Goal: Find specific page/section: Find specific page/section

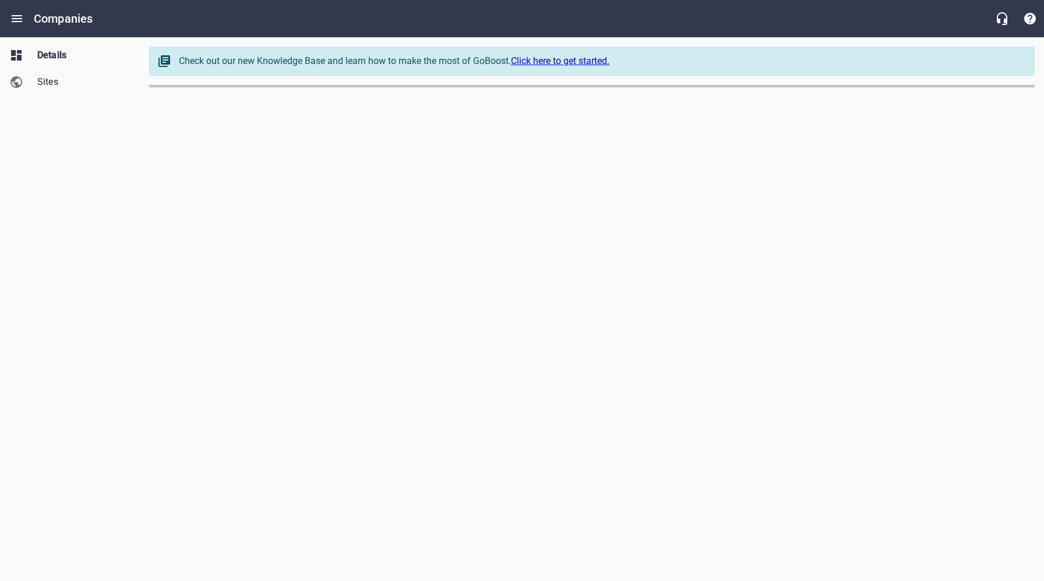
select select "[US_STATE]"
select select "4402"
select select "[US_STATE]"
select select "62"
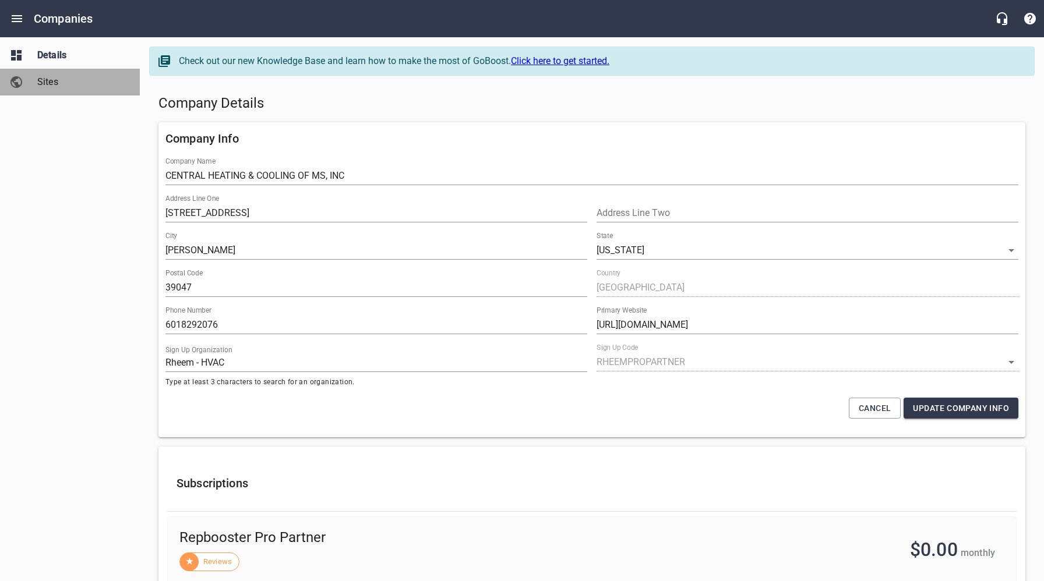
click at [42, 79] on span "Sites" at bounding box center [81, 82] width 89 height 14
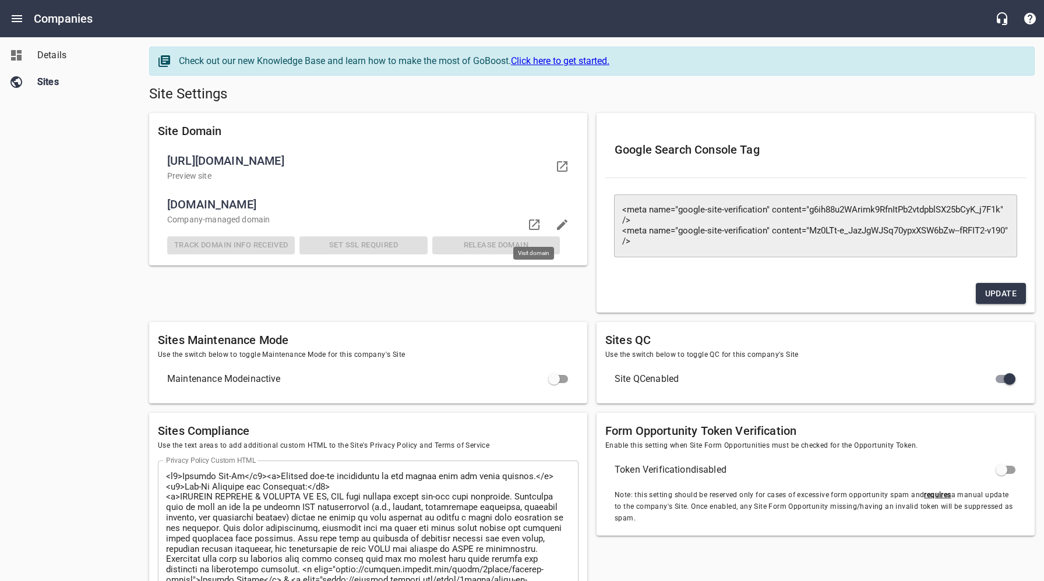
click at [536, 222] on icon at bounding box center [534, 225] width 10 height 10
click at [102, 125] on div "Details Sites" at bounding box center [70, 290] width 140 height 581
drag, startPoint x: 41, startPoint y: 54, endPoint x: 37, endPoint y: 38, distance: 15.7
click at [41, 53] on span "Details" at bounding box center [81, 55] width 89 height 14
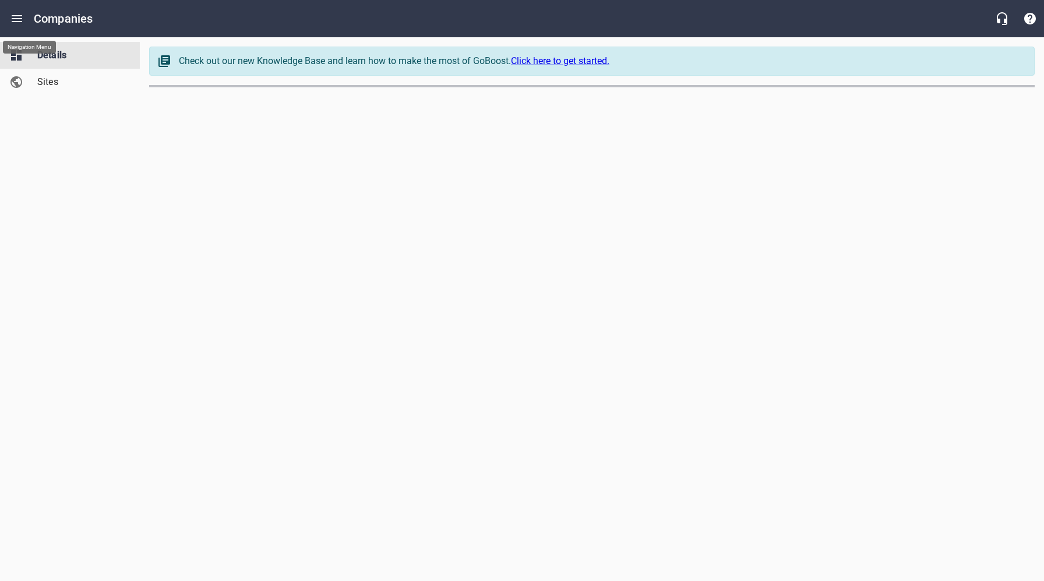
select select "[US_STATE]"
select select "62"
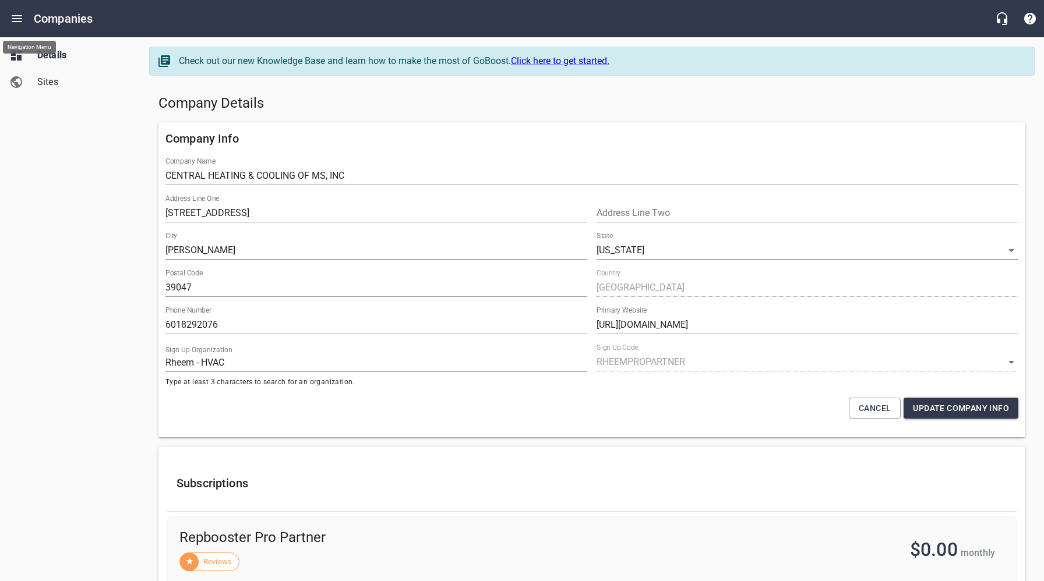
click at [17, 16] on icon "Open drawer" at bounding box center [17, 18] width 10 height 7
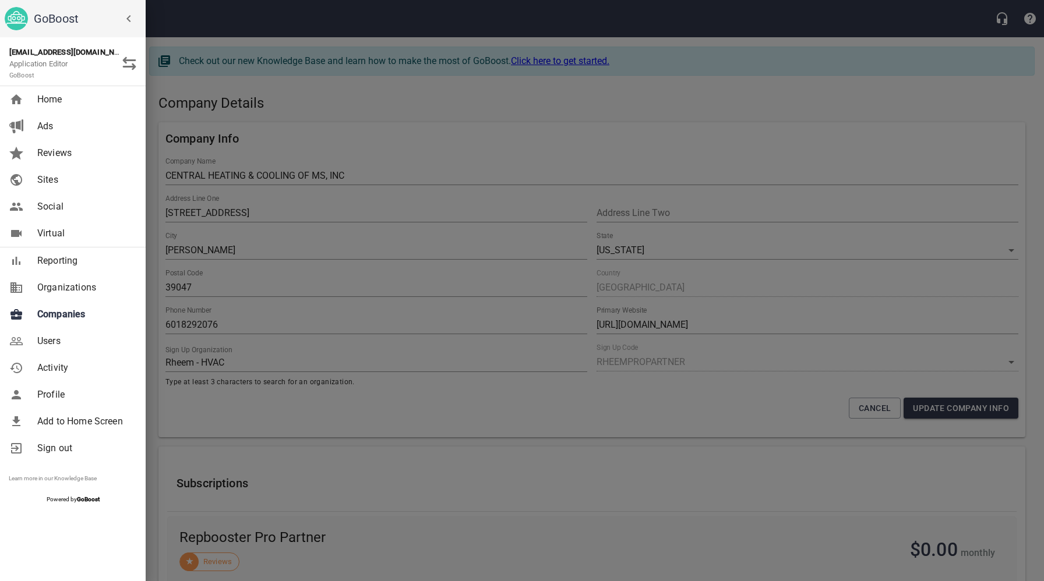
click at [72, 316] on span "Companies" at bounding box center [84, 315] width 94 height 14
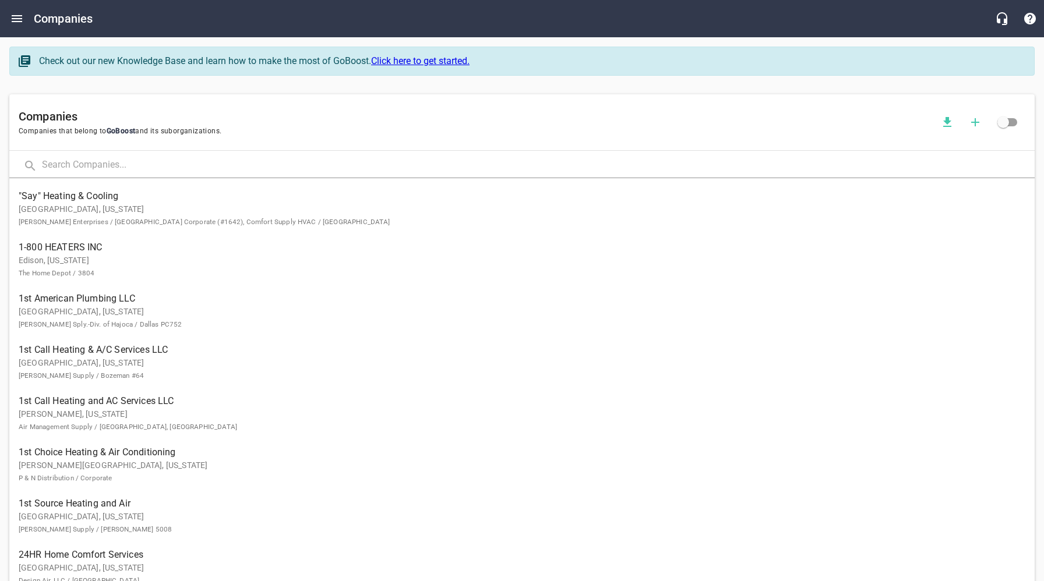
click at [146, 165] on input "text" at bounding box center [538, 165] width 992 height 25
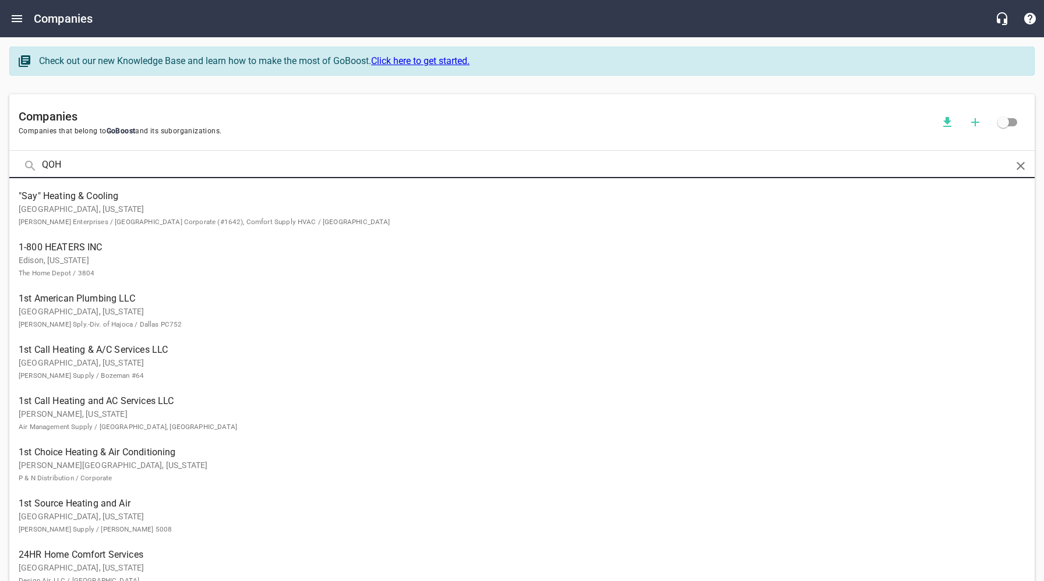
type input "QOH"
click button at bounding box center [0, 0] width 0 height 0
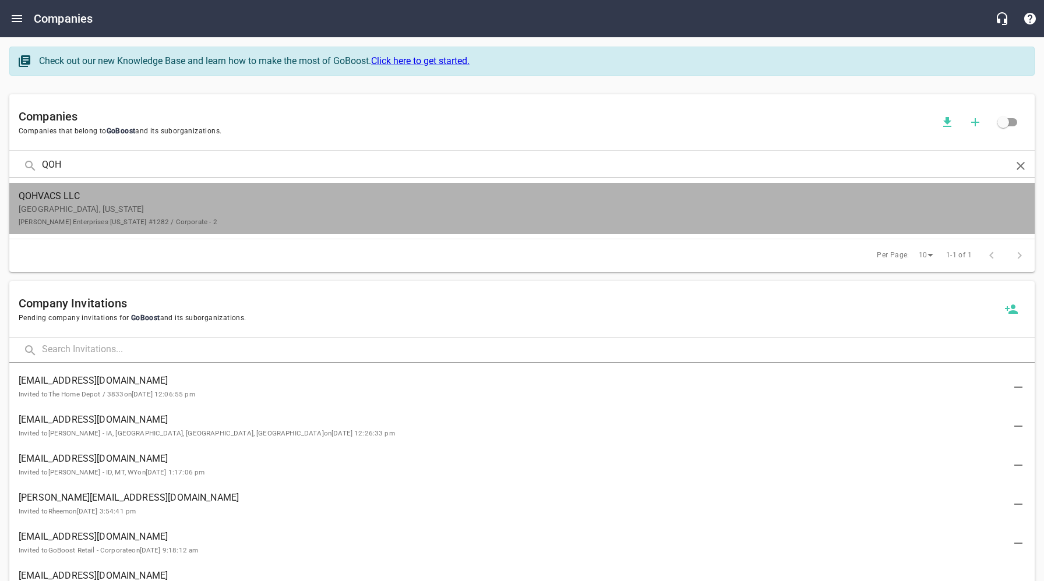
click at [120, 214] on p "Madison, Indiana Ferguson Enterprises Kentucky #1282 / Corporate - 2" at bounding box center [513, 215] width 988 height 24
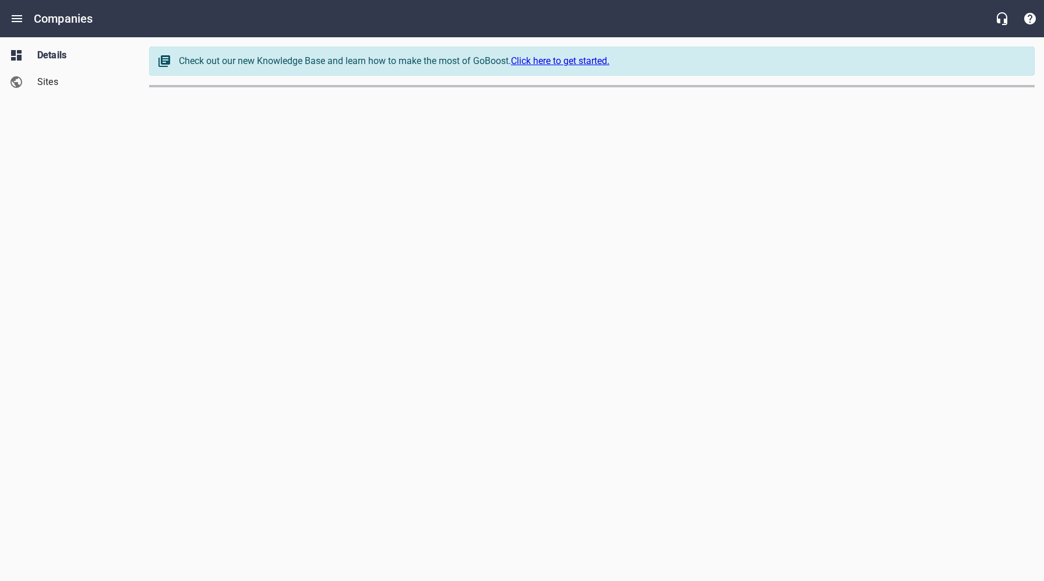
select select "[US_STATE]"
select select "4402"
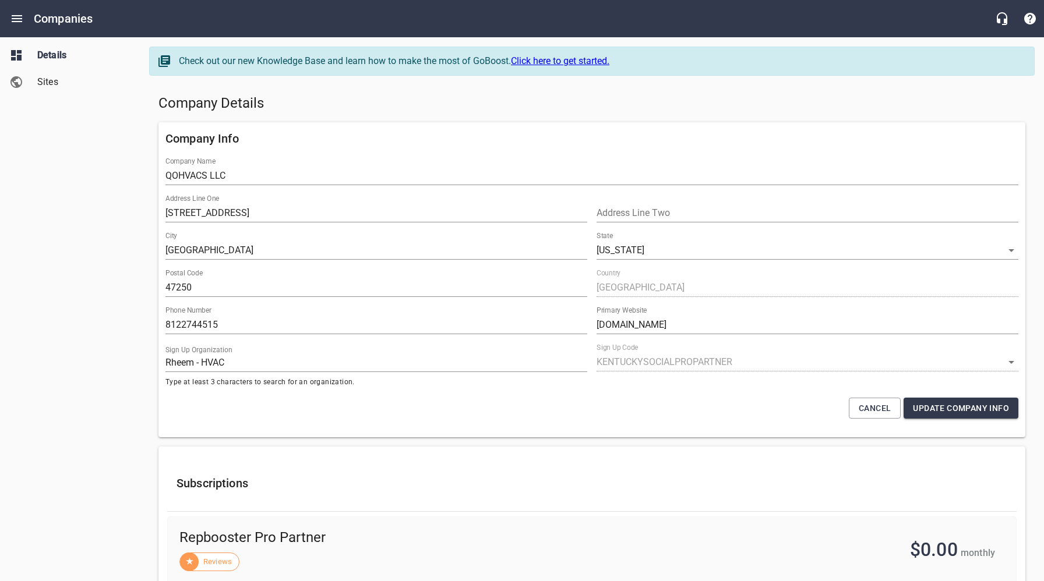
click at [72, 165] on div "Details Sites" at bounding box center [70, 290] width 140 height 581
